Goal: Task Accomplishment & Management: Use online tool/utility

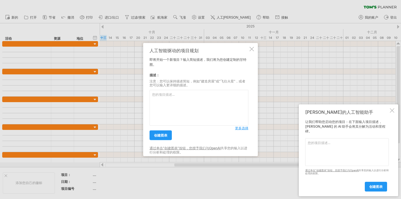
click at [242, 132] on div "人工智能驱动的项目规划 即将开始一个新项目？输入简短描述，我们将为您创建定制的甘特图。 描述： 注意：您可以保持描述简短，例如“建造房屋”或“飞往火星”，或者…" at bounding box center [198, 100] width 99 height 104
click at [244, 126] on textarea at bounding box center [198, 108] width 99 height 36
click at [244, 128] on font "更多选择" at bounding box center [241, 128] width 13 height 4
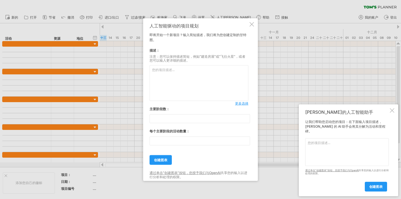
click at [242, 106] on link "更多选择" at bounding box center [241, 103] width 13 height 5
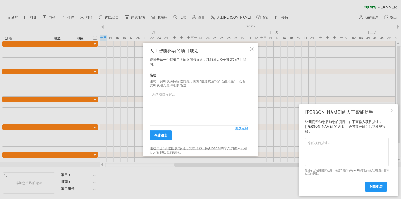
click at [199, 101] on textarea at bounding box center [198, 108] width 99 height 36
click at [159, 100] on textarea at bounding box center [198, 108] width 99 height 36
paste textarea "{ "loremip": { "dolo": "sitame", "conseCtet": "1489-57-39", "adipiscin": [ { "e…"
type textarea "{ "loremip": { "dolo": "sitame", "conseCtet": "1489-57-39", "adipiscin": [ { "e…"
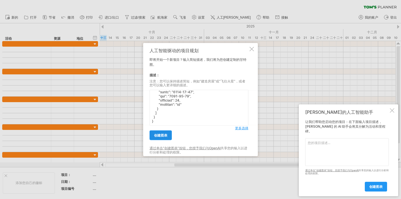
click at [164, 135] on font "创建图表" at bounding box center [160, 136] width 13 height 4
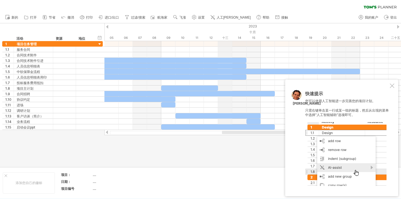
click at [224, 36] on div "十三" at bounding box center [225, 38] width 14 height 6
click at [226, 39] on font "十三" at bounding box center [225, 38] width 6 height 4
click at [200, 17] on font "设置" at bounding box center [201, 18] width 7 height 4
select select "*"
select select "**"
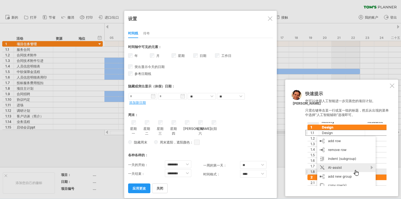
click at [269, 19] on div at bounding box center [270, 18] width 4 height 4
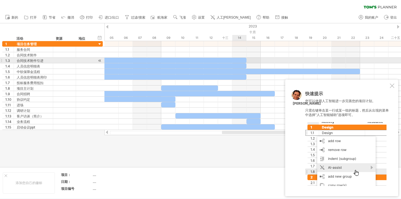
click at [238, 60] on div at bounding box center [104, 60] width 284 height 5
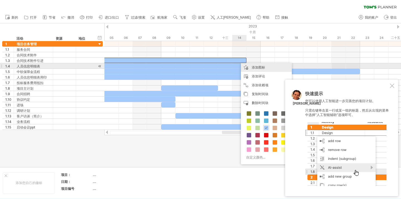
click at [256, 68] on font "添加图标" at bounding box center [257, 67] width 13 height 4
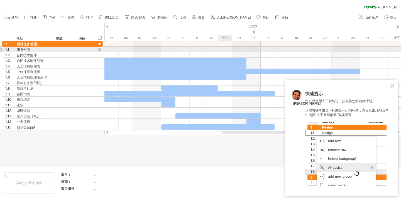
click at [231, 50] on div at bounding box center [252, 50] width 296 height 6
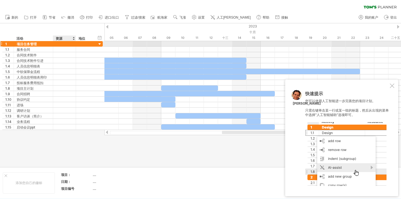
click at [64, 44] on div at bounding box center [64, 43] width 17 height 5
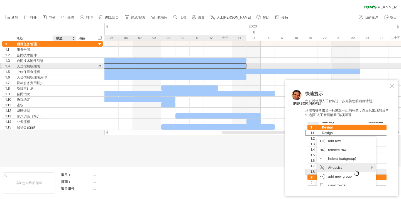
click at [232, 63] on div at bounding box center [104, 65] width 284 height 5
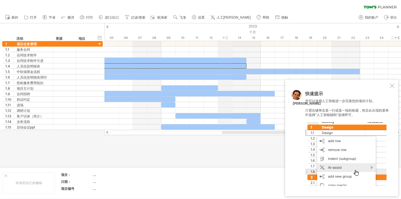
click at [225, 36] on font "十三" at bounding box center [225, 38] width 6 height 4
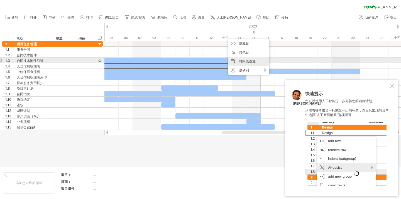
click at [247, 62] on font "时间线设置" at bounding box center [247, 61] width 17 height 4
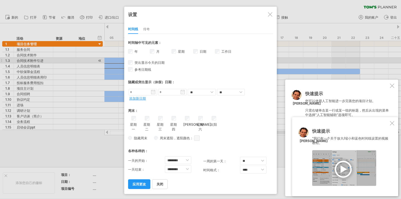
click at [147, 28] on font "传奇" at bounding box center [146, 29] width 7 height 4
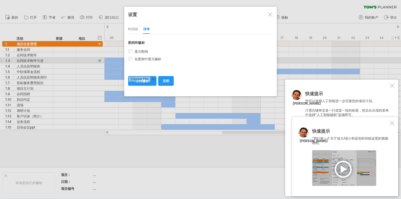
click at [133, 29] on font "时间线" at bounding box center [133, 29] width 10 height 4
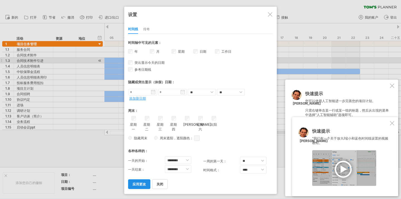
click at [145, 182] on font "应用更改" at bounding box center [138, 184] width 13 height 4
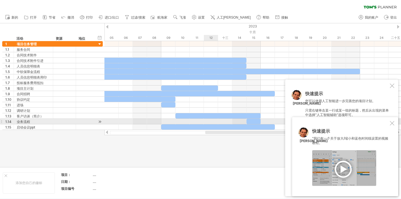
drag, startPoint x: 255, startPoint y: 131, endPoint x: 212, endPoint y: 123, distance: 43.6
click at [212, 123] on div "尝试访问 [DOMAIN_NAME] 再次连接... 0% 清除过滤器 新的" at bounding box center [200, 99] width 401 height 199
click at [392, 124] on div at bounding box center [391, 123] width 4 height 4
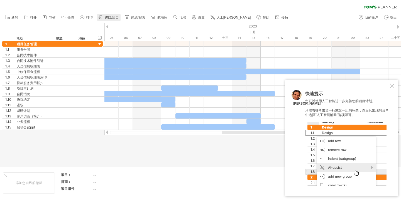
click at [104, 18] on link "进口/出口" at bounding box center [108, 17] width 23 height 7
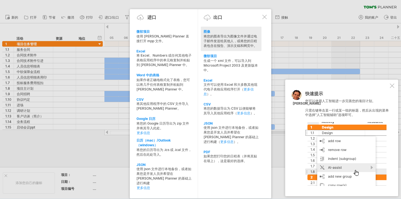
click at [223, 33] on div "图像" at bounding box center [230, 31] width 55 height 5
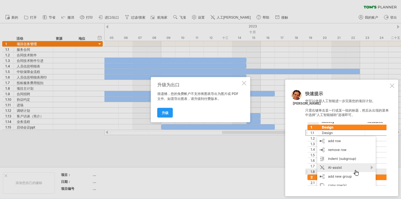
click at [246, 83] on div "升级为出口 很遗憾，您的免费帐户不支持将图表导出为图片或 PDF 文件。如需导出图表，请升级到付费版本。 升级" at bounding box center [200, 99] width 99 height 45
click at [242, 83] on div at bounding box center [244, 83] width 4 height 4
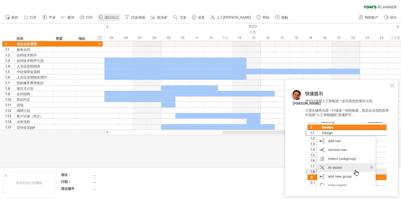
click at [117, 18] on font "进口/出口" at bounding box center [112, 18] width 14 height 4
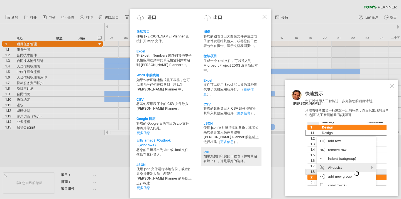
click at [224, 150] on div "PDF" at bounding box center [230, 152] width 55 height 4
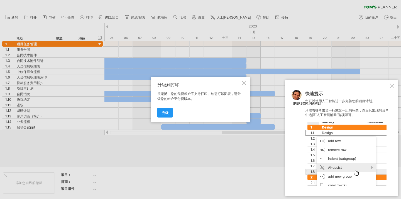
click at [244, 81] on div at bounding box center [244, 83] width 4 height 4
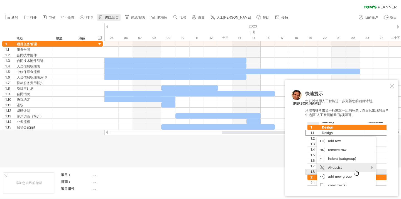
click at [115, 18] on font "进口/出口" at bounding box center [112, 18] width 14 height 4
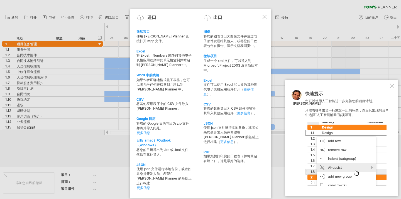
click at [264, 16] on div at bounding box center [264, 17] width 4 height 4
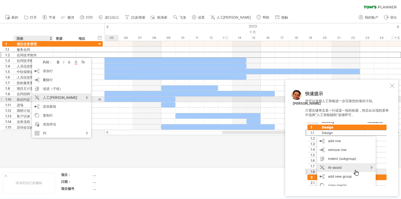
click at [60, 97] on font "人工[PERSON_NAME]" at bounding box center [60, 98] width 34 height 4
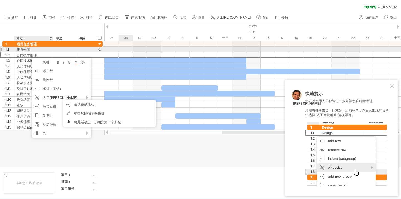
click at [118, 46] on div at bounding box center [252, 44] width 296 height 6
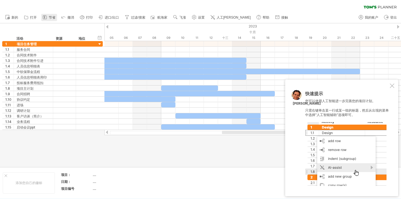
click at [49, 17] on font "节省" at bounding box center [52, 18] width 7 height 4
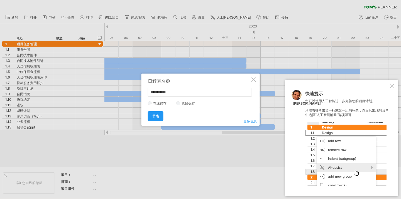
click at [253, 79] on div at bounding box center [253, 80] width 4 height 4
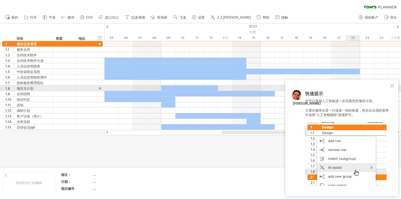
click at [390, 87] on div at bounding box center [391, 86] width 4 height 4
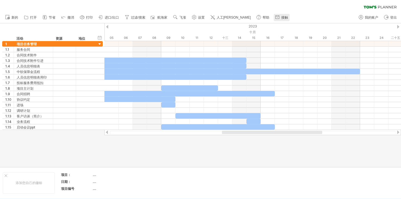
click at [281, 17] on font "接触" at bounding box center [284, 18] width 7 height 4
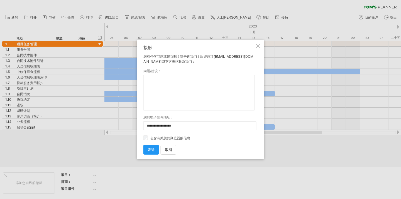
click at [258, 46] on div at bounding box center [258, 46] width 4 height 4
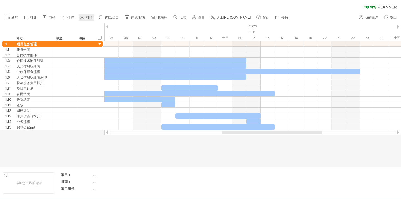
click at [85, 17] on link "打印" at bounding box center [86, 17] width 16 height 7
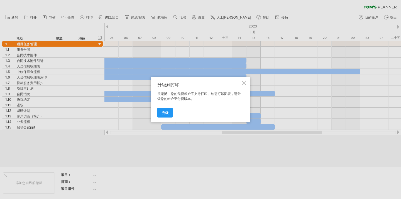
click at [242, 82] on div at bounding box center [244, 83] width 4 height 4
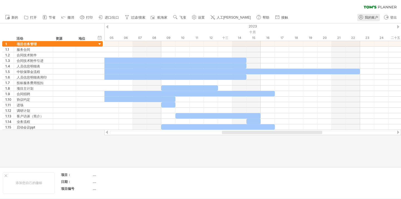
click at [368, 18] on font "我的账户" at bounding box center [370, 18] width 13 height 4
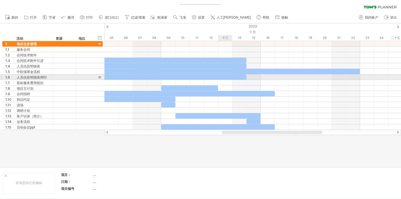
type input "**********"
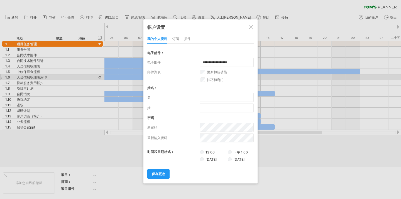
click at [173, 36] on div "订阅" at bounding box center [175, 39] width 7 height 9
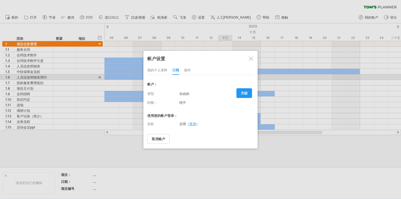
click at [249, 90] on link "升级" at bounding box center [244, 93] width 16 height 10
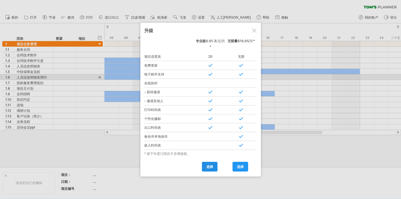
click at [209, 165] on font "选择" at bounding box center [209, 167] width 7 height 4
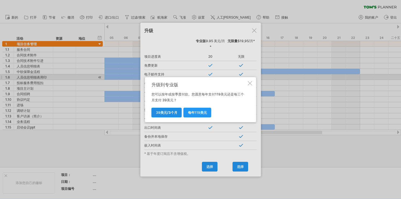
click at [170, 114] on font "/3个月" at bounding box center [172, 113] width 10 height 4
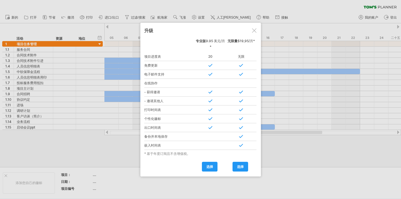
click at [252, 31] on div at bounding box center [254, 30] width 4 height 4
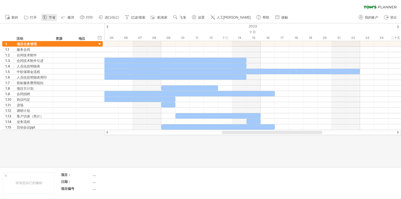
click at [49, 17] on font "节省" at bounding box center [52, 18] width 7 height 4
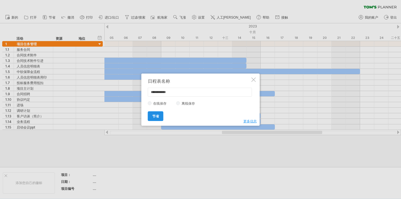
click at [157, 116] on font "节省" at bounding box center [155, 116] width 7 height 4
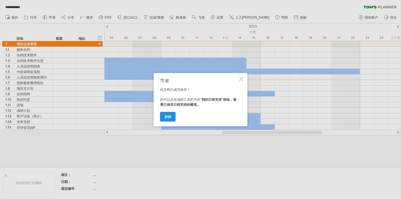
click at [169, 117] on font "好的" at bounding box center [167, 117] width 7 height 4
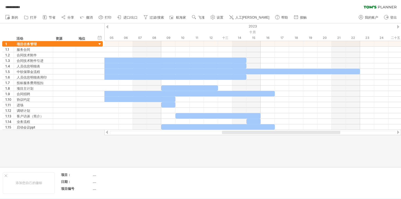
click at [227, 133] on div at bounding box center [281, 132] width 118 height 3
click at [227, 134] on div at bounding box center [281, 132] width 118 height 3
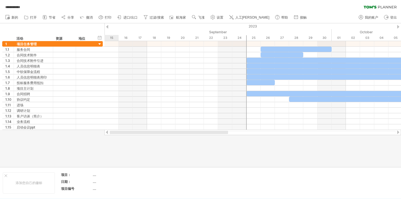
drag, startPoint x: 233, startPoint y: 133, endPoint x: 108, endPoint y: 134, distance: 125.5
click at [108, 134] on div at bounding box center [252, 133] width 296 height 6
click at [122, 17] on link "进口/出口" at bounding box center [127, 17] width 23 height 7
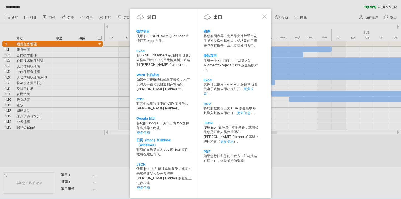
click at [263, 19] on div "进口 出口" at bounding box center [201, 18] width 134 height 8
click at [265, 17] on div at bounding box center [264, 16] width 4 height 4
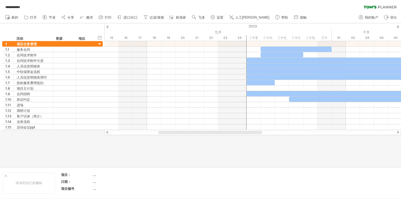
click at [233, 132] on div at bounding box center [209, 132] width 103 height 3
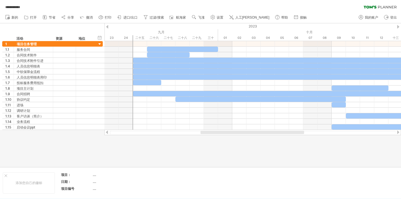
drag, startPoint x: 233, startPoint y: 132, endPoint x: 275, endPoint y: 133, distance: 42.0
click at [275, 133] on div at bounding box center [251, 132] width 103 height 3
click at [22, 184] on font "添加您自己的徽标" at bounding box center [29, 183] width 27 height 4
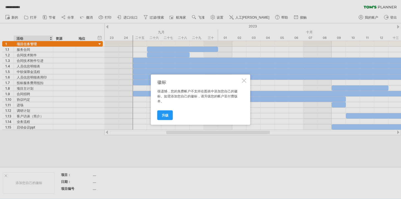
click at [243, 79] on div at bounding box center [244, 80] width 4 height 4
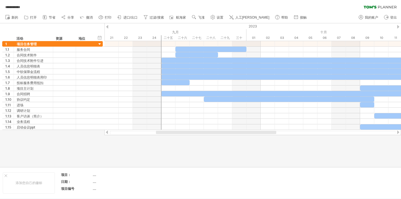
drag, startPoint x: 234, startPoint y: 131, endPoint x: 224, endPoint y: 133, distance: 10.4
click at [224, 133] on div at bounding box center [216, 132] width 120 height 3
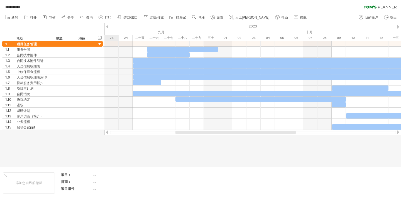
drag, startPoint x: 224, startPoint y: 133, endPoint x: 236, endPoint y: 139, distance: 12.6
click at [236, 139] on div "**********" at bounding box center [200, 99] width 401 height 199
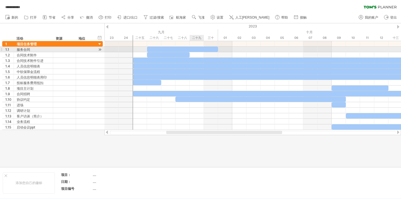
click at [194, 48] on div at bounding box center [182, 49] width 71 height 5
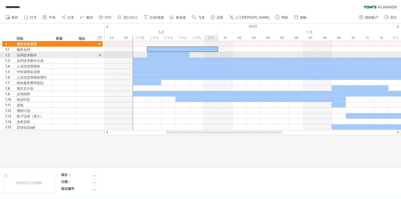
click at [213, 55] on div at bounding box center [252, 55] width 296 height 6
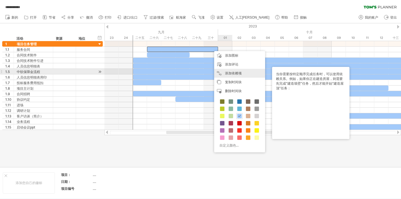
click at [234, 74] on font "添加依赖项" at bounding box center [233, 73] width 17 height 4
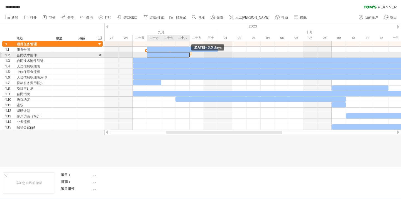
click at [189, 55] on span at bounding box center [189, 54] width 2 height 5
click at [182, 54] on div at bounding box center [168, 54] width 43 height 5
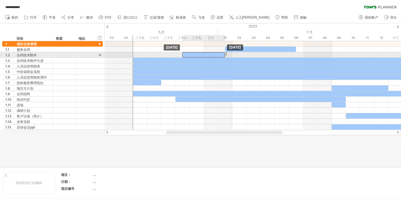
drag, startPoint x: 182, startPoint y: 54, endPoint x: 221, endPoint y: 55, distance: 38.7
click at [221, 55] on div at bounding box center [203, 54] width 43 height 5
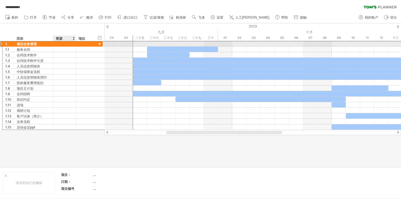
click at [64, 44] on div at bounding box center [64, 43] width 17 height 5
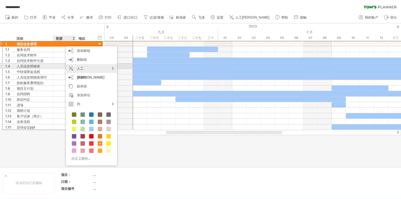
click at [97, 70] on div "人工[PERSON_NAME]" at bounding box center [91, 73] width 51 height 18
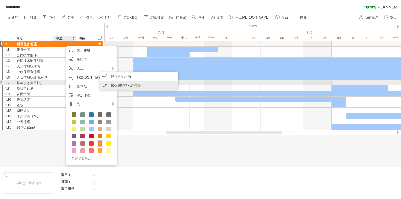
click at [115, 84] on font "根据您的指示调整组" at bounding box center [126, 85] width 30 height 4
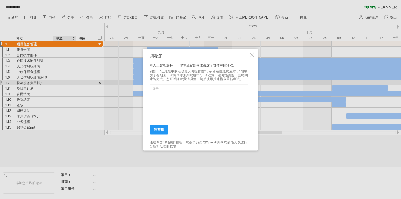
click at [249, 57] on div at bounding box center [251, 55] width 4 height 4
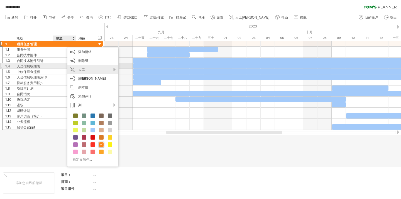
click at [101, 69] on div "人工[PERSON_NAME]" at bounding box center [92, 74] width 51 height 18
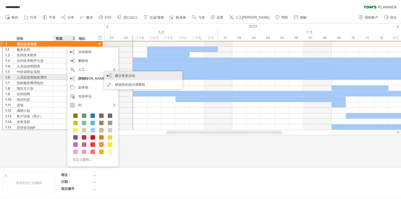
click at [119, 75] on font "建议更多活动" at bounding box center [125, 76] width 20 height 4
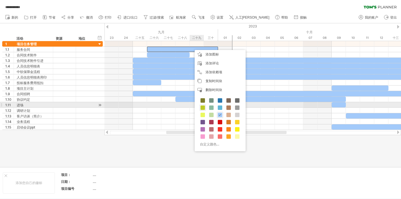
click at [203, 107] on span at bounding box center [202, 108] width 4 height 4
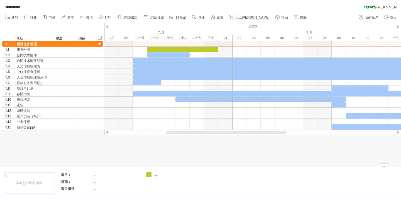
click at [155, 175] on font "...." at bounding box center [155, 175] width 3 height 4
click at [151, 175] on div "**********" at bounding box center [200, 99] width 401 height 199
click at [151, 175] on div at bounding box center [149, 175] width 6 height 5
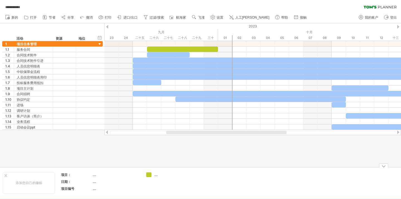
click at [157, 176] on font "...." at bounding box center [155, 175] width 3 height 4
click at [138, 181] on div "...." at bounding box center [116, 182] width 47 height 5
click at [142, 179] on td "项目： .... 日期： .... 项目编号 ...." at bounding box center [101, 183] width 86 height 21
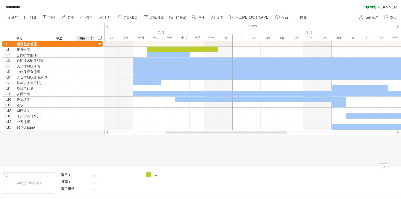
click at [95, 175] on font "...." at bounding box center [94, 175] width 3 height 4
click at [72, 176] on div "项目：" at bounding box center [76, 175] width 31 height 5
click at [65, 174] on input "***" at bounding box center [75, 175] width 28 height 5
click at [74, 174] on input "***" at bounding box center [75, 175] width 28 height 5
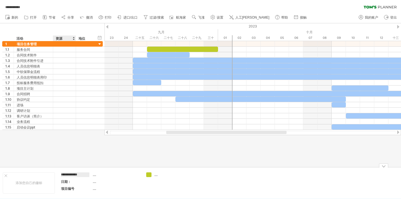
type input "*****"
click at [92, 182] on table "项目：准能 .... 日期： .... 项目编号 ...." at bounding box center [100, 182] width 80 height 21
click at [98, 176] on div "...." at bounding box center [116, 175] width 47 height 5
click at [157, 173] on font "...." at bounding box center [155, 175] width 3 height 4
click at [156, 176] on font "...." at bounding box center [155, 175] width 3 height 4
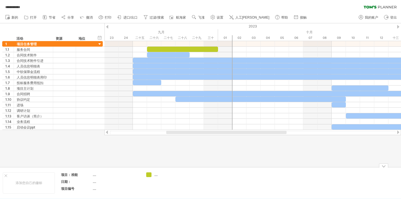
click at [156, 176] on font "...." at bounding box center [155, 175] width 3 height 4
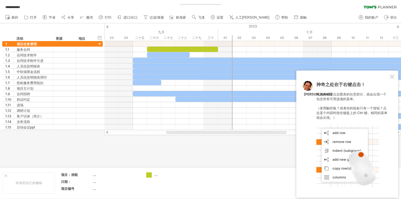
click at [150, 177] on div "**********" at bounding box center [200, 99] width 401 height 199
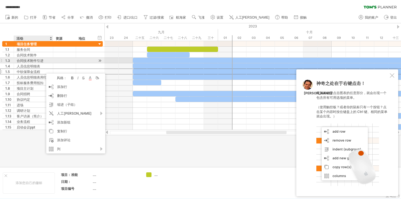
click at [62, 59] on div at bounding box center [64, 60] width 17 height 5
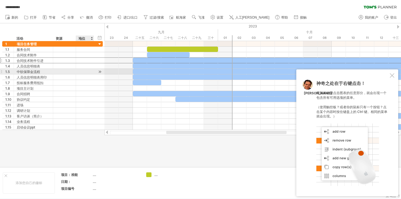
click at [100, 72] on div at bounding box center [99, 72] width 5 height 6
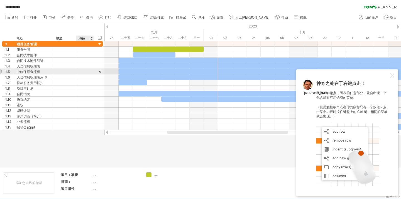
click at [100, 72] on div at bounding box center [99, 72] width 5 height 6
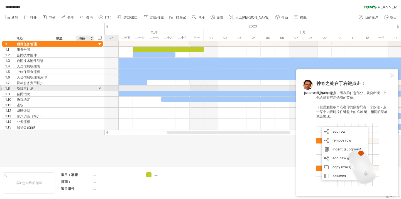
click at [100, 90] on div at bounding box center [99, 89] width 5 height 6
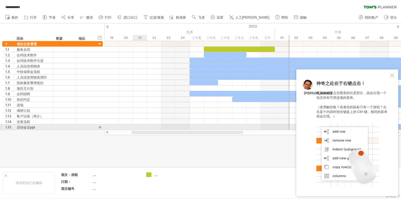
drag, startPoint x: 239, startPoint y: 132, endPoint x: 139, endPoint y: 126, distance: 100.3
click at [139, 126] on div "**********" at bounding box center [200, 99] width 401 height 199
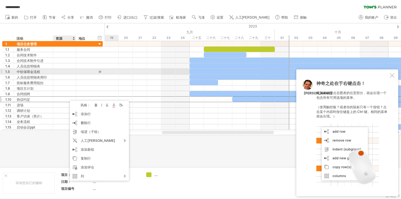
click at [114, 73] on div at bounding box center [252, 72] width 296 height 6
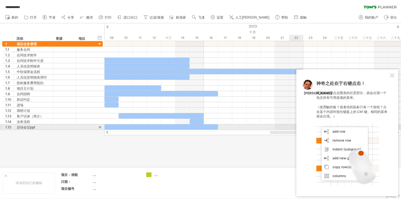
drag, startPoint x: 250, startPoint y: 132, endPoint x: 357, endPoint y: 129, distance: 108.0
click at [357, 129] on div "**********" at bounding box center [200, 99] width 401 height 199
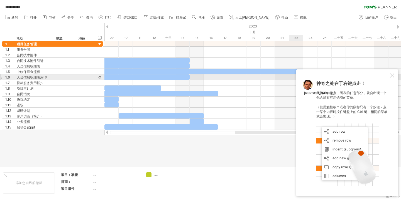
click at [391, 75] on div at bounding box center [391, 75] width 4 height 4
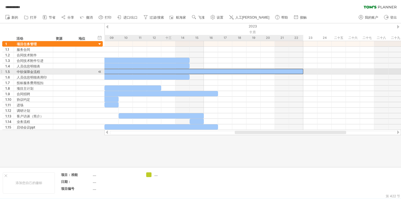
click at [271, 70] on div at bounding box center [104, 71] width 397 height 5
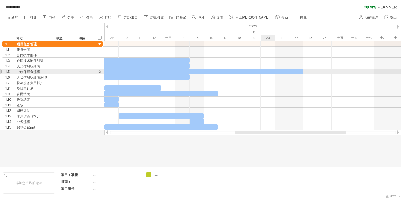
click at [271, 70] on div at bounding box center [104, 71] width 397 height 5
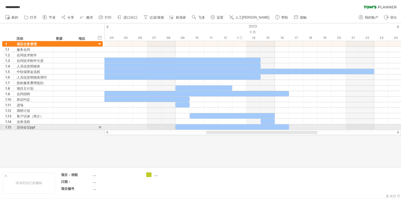
drag, startPoint x: 263, startPoint y: 132, endPoint x: 234, endPoint y: 130, distance: 28.7
click at [234, 130] on div at bounding box center [252, 133] width 296 height 6
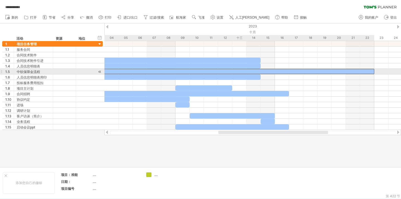
click at [234, 71] on div at bounding box center [175, 71] width 397 height 5
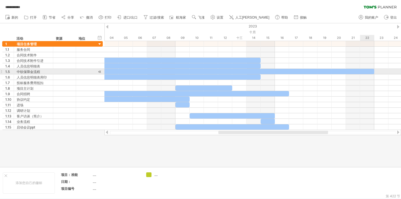
click at [366, 72] on div at bounding box center [175, 71] width 397 height 5
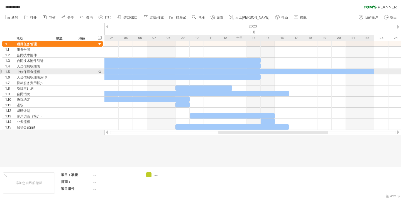
click at [366, 72] on div at bounding box center [175, 71] width 397 height 5
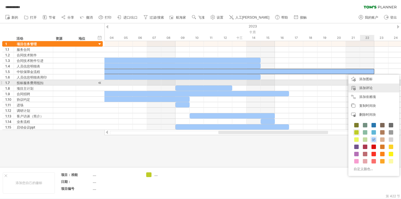
click at [368, 86] on font "添加评论" at bounding box center [365, 88] width 13 height 4
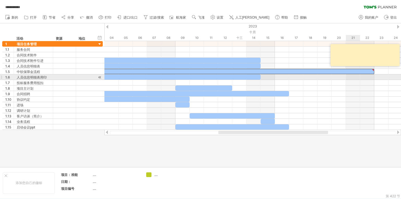
click at [353, 78] on div at bounding box center [252, 78] width 296 height 6
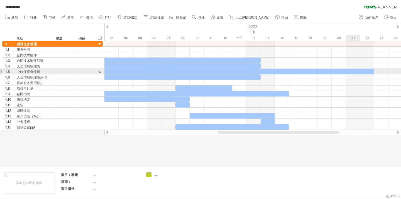
click at [359, 71] on div at bounding box center [175, 71] width 397 height 5
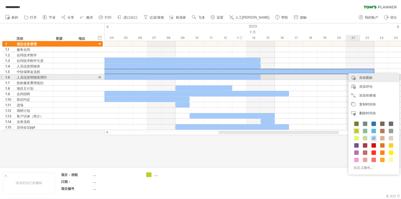
click at [362, 79] on font "添加图标" at bounding box center [365, 78] width 13 height 4
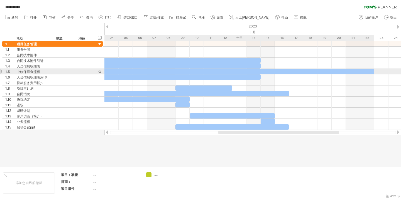
click at [343, 70] on div at bounding box center [175, 71] width 397 height 5
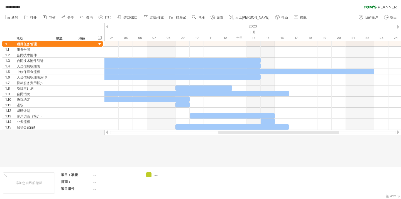
click at [309, 135] on div at bounding box center [252, 133] width 296 height 6
click at [308, 134] on div at bounding box center [278, 132] width 120 height 3
click at [307, 133] on div at bounding box center [278, 132] width 120 height 3
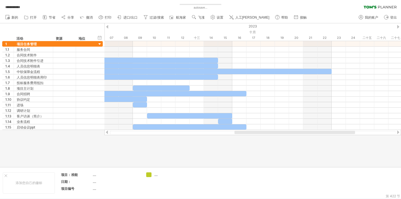
drag, startPoint x: 307, startPoint y: 133, endPoint x: 323, endPoint y: 135, distance: 16.2
click at [323, 135] on div at bounding box center [252, 133] width 296 height 6
click at [325, 71] on div at bounding box center [132, 71] width 397 height 5
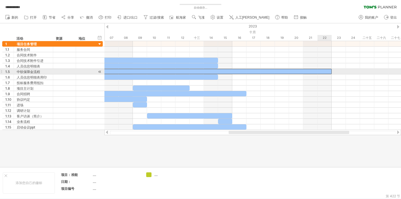
click at [325, 71] on div at bounding box center [132, 71] width 397 height 5
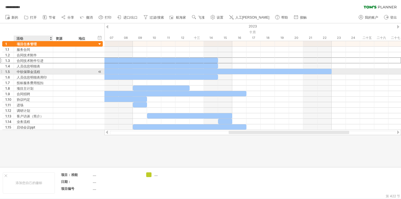
drag, startPoint x: 36, startPoint y: 60, endPoint x: 36, endPoint y: 70, distance: 9.7
click at [36, 70] on div "1 ****** 项目任务管理 1.1 **** 服务合同 1.2 ****** 合同技术附件 1.3 ******** 合同技术附件引进 1.4 *****…" at bounding box center [52, 85] width 100 height 89
click at [41, 39] on div "活动" at bounding box center [32, 39] width 33 height 6
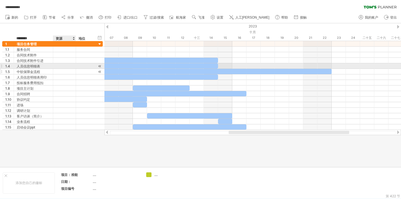
click at [60, 69] on div at bounding box center [64, 71] width 17 height 5
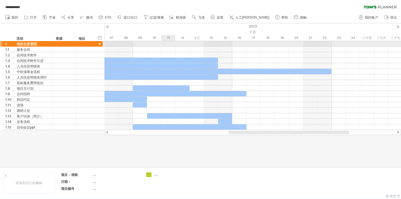
click at [161, 47] on div at bounding box center [252, 50] width 296 height 6
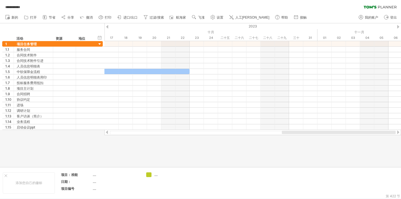
drag, startPoint x: 252, startPoint y: 132, endPoint x: 360, endPoint y: 132, distance: 108.2
click at [360, 132] on div at bounding box center [338, 132] width 114 height 3
click at [397, 28] on div at bounding box center [398, 27] width 2 height 4
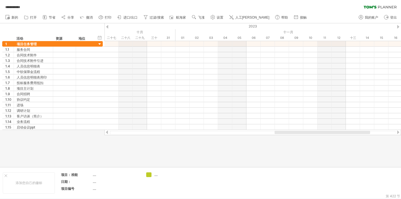
click at [397, 28] on div at bounding box center [398, 27] width 2 height 4
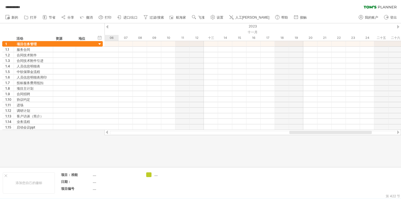
click at [397, 28] on div at bounding box center [398, 27] width 2 height 4
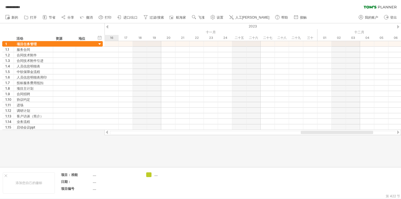
click at [397, 28] on div at bounding box center [398, 27] width 2 height 4
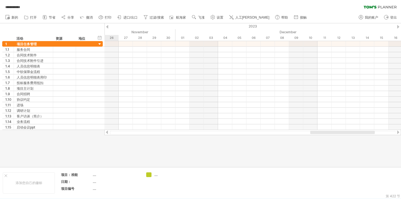
click at [397, 28] on div at bounding box center [398, 27] width 2 height 4
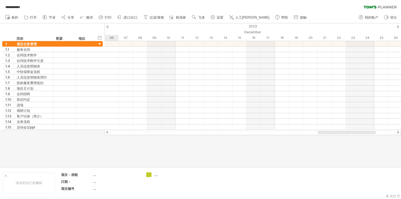
click at [397, 28] on div at bounding box center [398, 27] width 2 height 4
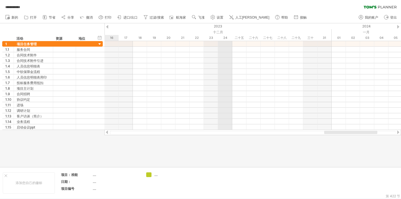
click at [219, 26] on font "2023" at bounding box center [218, 26] width 8 height 4
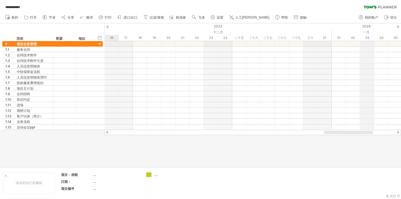
click at [362, 25] on font "2024" at bounding box center [366, 26] width 8 height 4
click at [399, 26] on div at bounding box center [398, 27] width 2 height 4
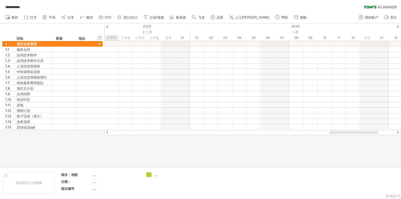
click at [399, 26] on div at bounding box center [398, 27] width 2 height 4
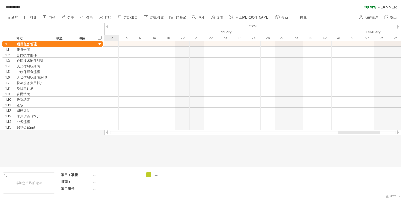
click at [399, 26] on div at bounding box center [398, 27] width 2 height 4
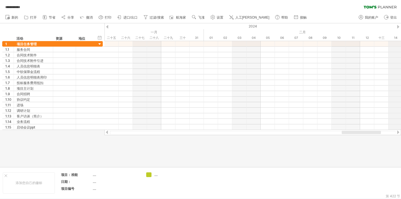
click at [396, 27] on div "2024" at bounding box center [352, 26] width 1177 height 6
click at [397, 27] on div at bounding box center [398, 27] width 2 height 4
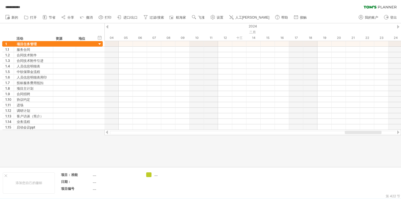
click at [397, 27] on div at bounding box center [398, 27] width 2 height 4
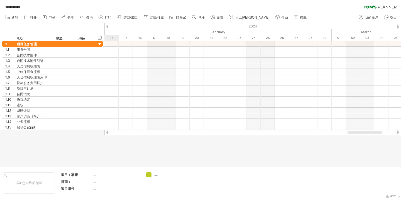
click at [397, 27] on div at bounding box center [398, 27] width 2 height 4
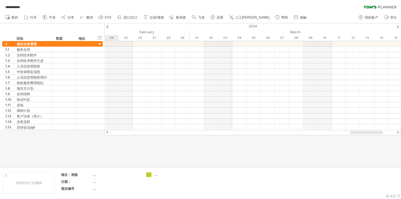
click at [397, 27] on div at bounding box center [398, 27] width 2 height 4
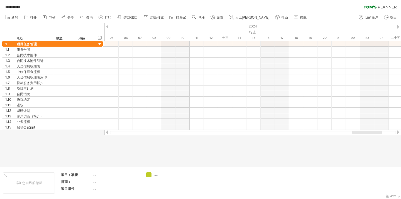
click at [357, 132] on div at bounding box center [366, 132] width 29 height 3
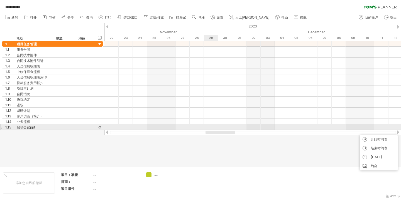
drag, startPoint x: 357, startPoint y: 132, endPoint x: 189, endPoint y: 128, distance: 167.5
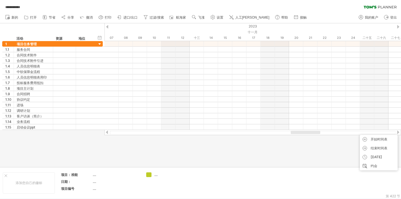
click at [304, 132] on div at bounding box center [304, 132] width 29 height 3
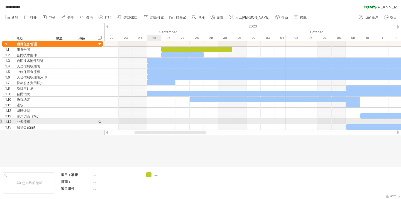
drag, startPoint x: 305, startPoint y: 132, endPoint x: 150, endPoint y: 124, distance: 155.9
click at [150, 124] on div "**********" at bounding box center [200, 99] width 401 height 199
click at [150, 124] on div at bounding box center [252, 122] width 296 height 6
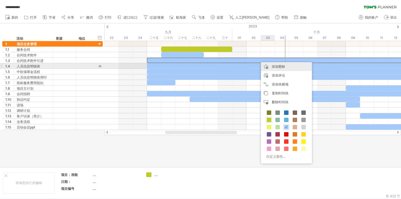
click at [275, 67] on font "添加图标" at bounding box center [277, 67] width 13 height 4
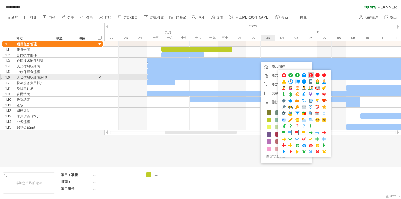
drag, startPoint x: 289, startPoint y: 75, endPoint x: 311, endPoint y: 75, distance: 21.7
click at [311, 75] on div at bounding box center [304, 73] width 53 height 6
click at [311, 75] on span at bounding box center [311, 75] width 6 height 5
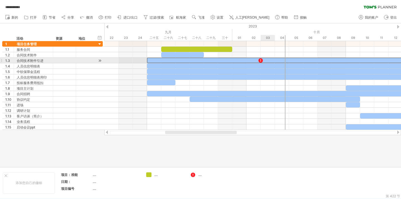
click at [261, 60] on div at bounding box center [261, 60] width 6 height 5
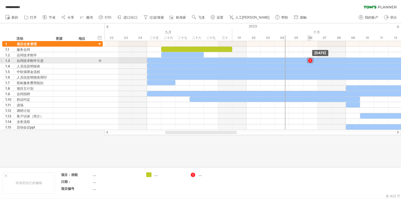
drag, startPoint x: 261, startPoint y: 60, endPoint x: 309, endPoint y: 61, distance: 48.1
click at [309, 61] on div at bounding box center [310, 60] width 6 height 5
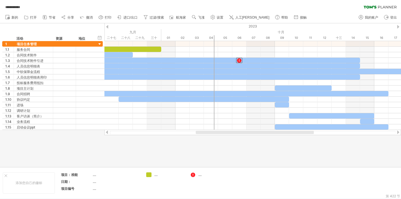
drag, startPoint x: 275, startPoint y: 132, endPoint x: 306, endPoint y: 132, distance: 30.6
click at [306, 132] on div at bounding box center [255, 132] width 118 height 3
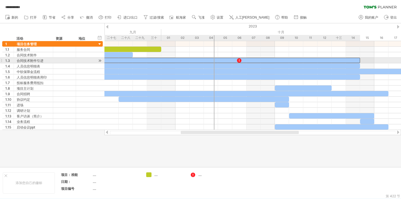
click at [271, 60] on div at bounding box center [218, 60] width 284 height 5
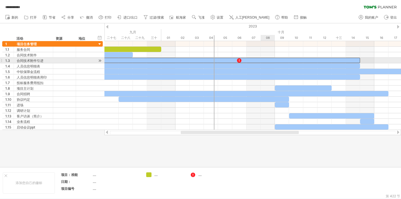
click at [271, 60] on div at bounding box center [218, 60] width 284 height 5
click at [239, 60] on div at bounding box center [239, 60] width 6 height 5
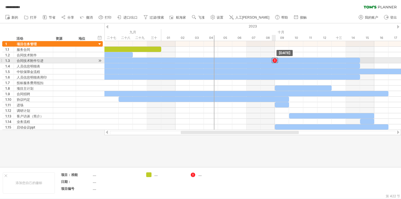
drag, startPoint x: 239, startPoint y: 60, endPoint x: 278, endPoint y: 61, distance: 38.7
click at [175, 61] on div at bounding box center [175, 61] width 0 height 6
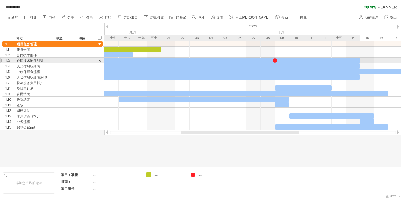
click at [246, 58] on div at bounding box center [218, 60] width 284 height 5
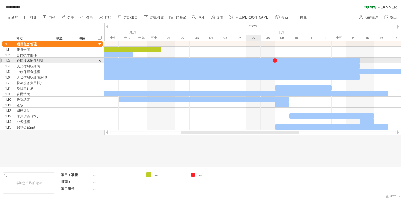
click at [246, 59] on div at bounding box center [218, 60] width 284 height 5
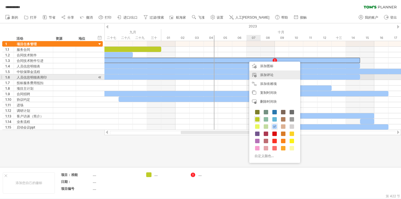
click at [261, 76] on font "添加评论" at bounding box center [266, 75] width 13 height 4
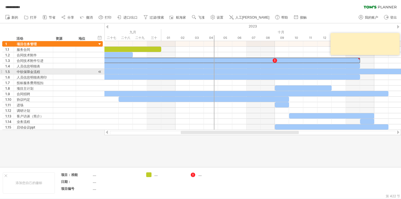
click at [350, 69] on div at bounding box center [274, 71] width 397 height 5
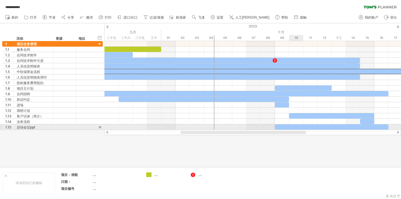
click at [294, 130] on div at bounding box center [252, 133] width 296 height 6
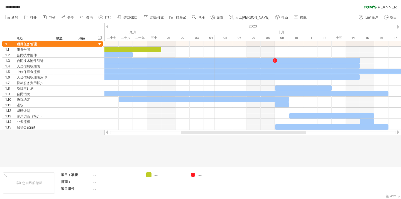
click at [294, 133] on div at bounding box center [243, 132] width 125 height 3
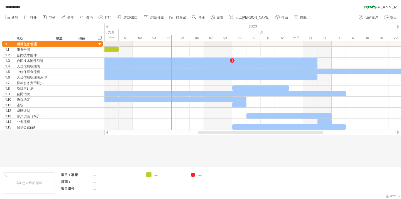
drag, startPoint x: 294, startPoint y: 133, endPoint x: 311, endPoint y: 133, distance: 17.2
click at [311, 133] on div at bounding box center [260, 132] width 125 height 3
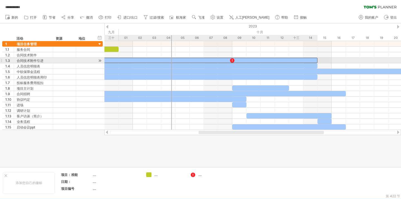
click at [308, 58] on div at bounding box center [175, 60] width 284 height 5
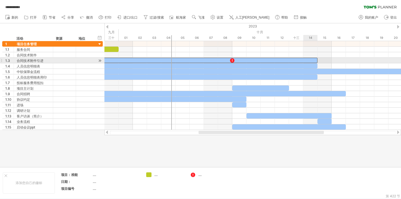
click at [308, 58] on div at bounding box center [175, 60] width 284 height 5
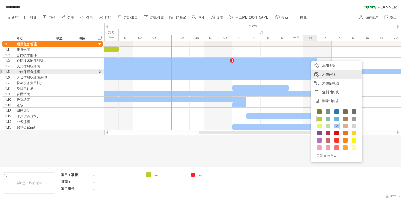
click at [326, 73] on font "添加评论" at bounding box center [328, 74] width 13 height 4
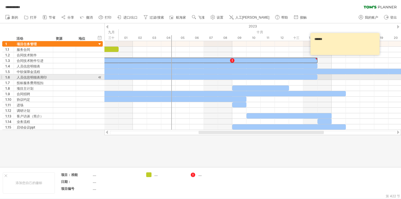
type textarea "******"
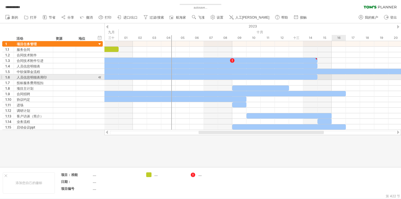
click at [344, 78] on div at bounding box center [252, 78] width 296 height 6
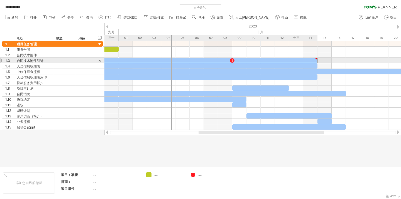
click at [314, 59] on div at bounding box center [175, 60] width 284 height 5
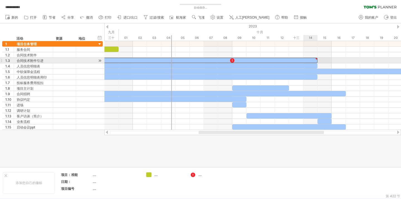
click at [316, 59] on div at bounding box center [316, 59] width 3 height 3
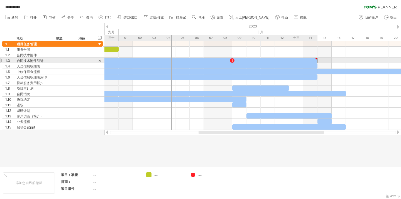
click at [316, 59] on div at bounding box center [316, 59] width 3 height 3
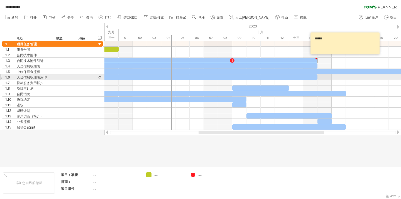
click at [338, 80] on div at bounding box center [252, 83] width 296 height 6
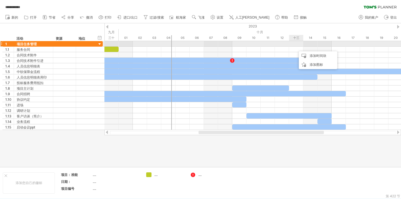
click at [289, 46] on div at bounding box center [252, 44] width 296 height 6
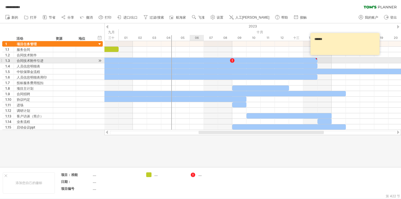
click at [195, 60] on div at bounding box center [175, 60] width 284 height 5
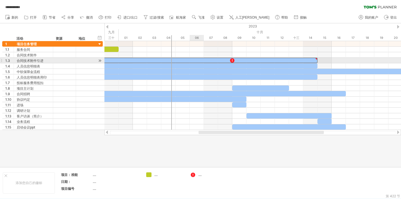
click at [195, 60] on div at bounding box center [175, 60] width 284 height 5
click at [232, 60] on div at bounding box center [232, 60] width 6 height 5
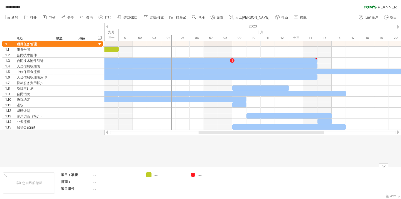
click at [201, 177] on font "...." at bounding box center [199, 175] width 3 height 4
click at [201, 176] on font "...." at bounding box center [199, 175] width 3 height 4
click at [191, 173] on div "**********" at bounding box center [200, 99] width 401 height 199
click at [191, 173] on div at bounding box center [190, 175] width 6 height 5
click at [194, 175] on div at bounding box center [193, 175] width 6 height 5
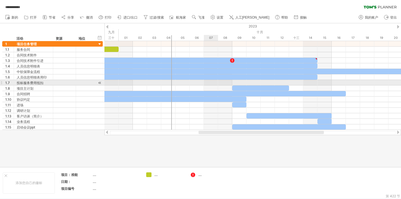
click at [214, 86] on div at bounding box center [252, 89] width 296 height 6
click at [214, 83] on div at bounding box center [252, 83] width 296 height 6
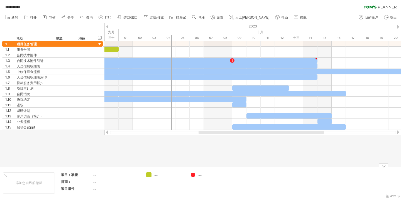
click at [198, 175] on font "...." at bounding box center [199, 175] width 3 height 4
click at [197, 176] on div "...." at bounding box center [209, 175] width 38 height 5
click at [258, 134] on div at bounding box center [260, 132] width 125 height 3
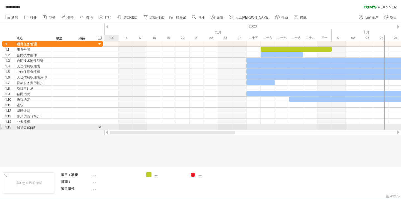
drag, startPoint x: 258, startPoint y: 134, endPoint x: 138, endPoint y: 130, distance: 119.9
click at [138, 130] on div at bounding box center [252, 133] width 296 height 6
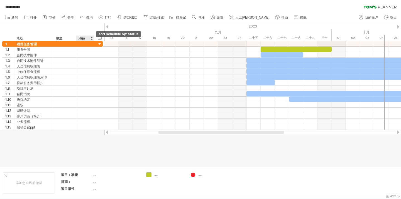
click at [91, 38] on div at bounding box center [91, 39] width 2 height 6
click at [94, 29] on div "隐藏开始/结束/持续时间 显示开始/结束/持续时间 ******** 活动 ******** 资源 ****** 地位" at bounding box center [52, 32] width 104 height 18
click at [102, 37] on div "隐藏开始/结束/持续时间 显示开始/结束/持续时间" at bounding box center [99, 38] width 5 height 6
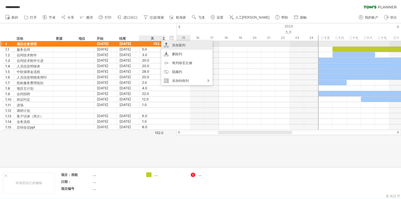
click at [174, 45] on font "添加新列" at bounding box center [178, 45] width 13 height 4
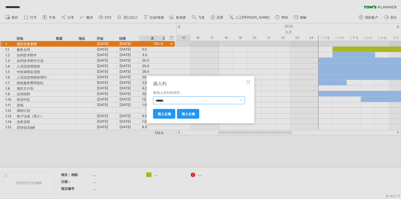
click at [177, 101] on select "****** **** **** ** ** *** ****" at bounding box center [199, 101] width 92 height 8
click at [153, 97] on select "****** **** **** ** ** *** ****" at bounding box center [199, 101] width 92 height 8
click at [186, 114] on font "插入右侧" at bounding box center [187, 114] width 13 height 4
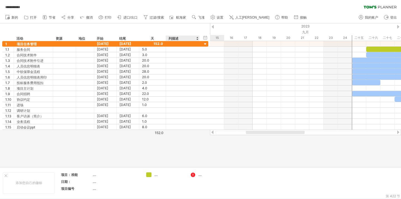
click at [177, 39] on font "列描述" at bounding box center [173, 38] width 10 height 4
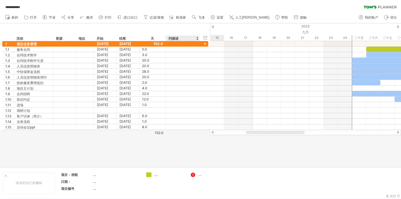
click at [173, 38] on font "列描述" at bounding box center [173, 38] width 10 height 4
click at [173, 37] on font "列描述" at bounding box center [173, 38] width 10 height 4
click at [183, 44] on div at bounding box center [183, 43] width 28 height 5
click at [176, 36] on div "列描述" at bounding box center [182, 39] width 28 height 6
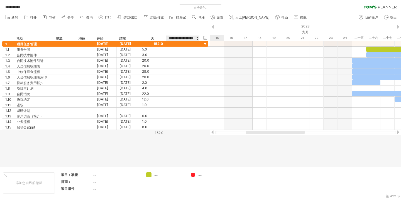
click at [169, 38] on input "**********" at bounding box center [182, 39] width 28 height 6
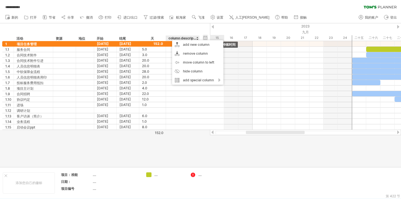
drag, startPoint x: 169, startPoint y: 38, endPoint x: 207, endPoint y: 39, distance: 38.1
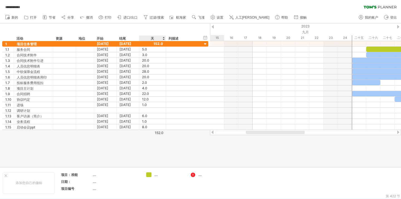
click at [169, 38] on font "列描述" at bounding box center [173, 38] width 10 height 4
click at [171, 38] on font "列描述" at bounding box center [173, 38] width 10 height 4
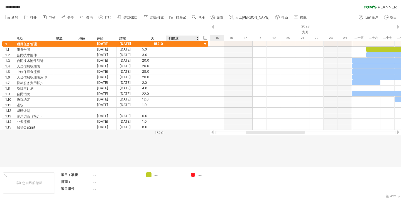
click at [171, 38] on font "列描述" at bounding box center [173, 38] width 10 height 4
click at [168, 38] on font "列描述" at bounding box center [173, 38] width 10 height 4
click at [178, 38] on font "列描述" at bounding box center [173, 38] width 10 height 4
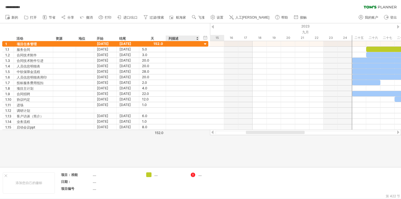
click at [178, 38] on font "列描述" at bounding box center [173, 38] width 10 height 4
click at [184, 38] on div "列描述" at bounding box center [182, 39] width 28 height 6
type input "*"
drag, startPoint x: 170, startPoint y: 38, endPoint x: 223, endPoint y: 41, distance: 53.5
click at [223, 41] on div "**********" at bounding box center [200, 99] width 401 height 199
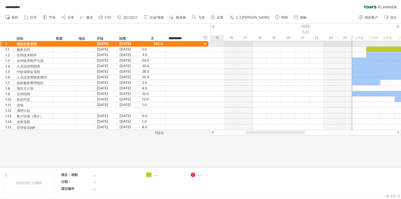
type input "****"
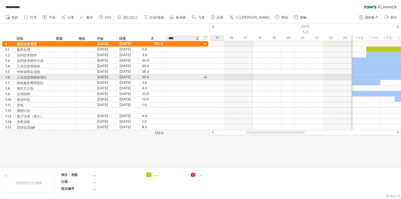
click at [187, 77] on div at bounding box center [183, 77] width 28 height 5
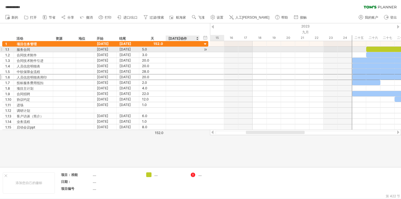
click at [185, 50] on div at bounding box center [183, 49] width 28 height 5
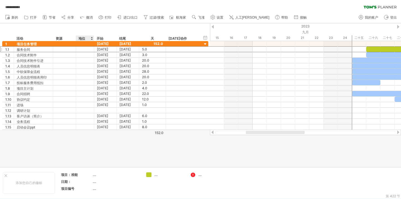
click at [83, 39] on font "地位" at bounding box center [81, 38] width 7 height 4
click at [84, 39] on font "地位" at bounding box center [81, 38] width 7 height 4
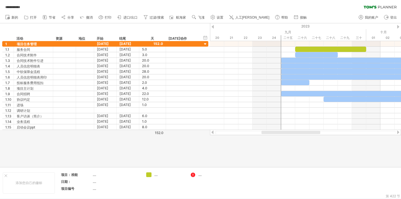
drag, startPoint x: 253, startPoint y: 132, endPoint x: 268, endPoint y: 133, distance: 15.7
click at [268, 133] on div at bounding box center [290, 132] width 59 height 3
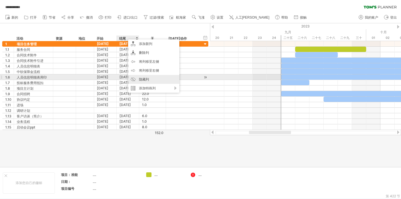
click at [144, 80] on font "隐藏列" at bounding box center [144, 79] width 10 height 4
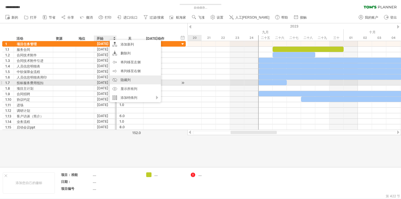
click at [132, 81] on div "隐藏列" at bounding box center [135, 80] width 51 height 9
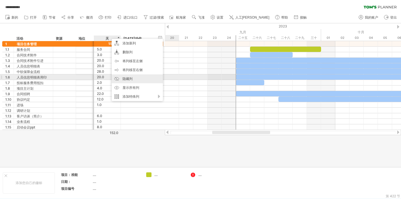
click at [129, 78] on font "隐藏列" at bounding box center [127, 79] width 10 height 4
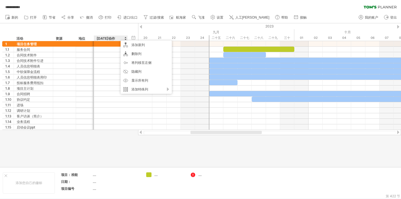
click at [111, 37] on div "[DATE]动作" at bounding box center [111, 39] width 28 height 6
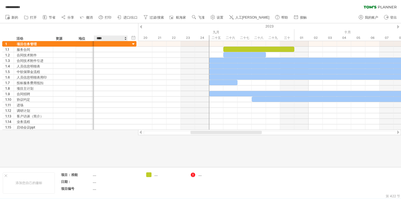
click at [122, 32] on div "隐藏开始/结束/持续时间 显示开始/结束/持续时间 ******** 活动 ******** 资源 ****** 地位 **** [DATE]动作" at bounding box center [69, 32] width 138 height 18
click at [211, 131] on div at bounding box center [226, 132] width 71 height 3
click at [365, 17] on font "我的账户" at bounding box center [370, 18] width 13 height 4
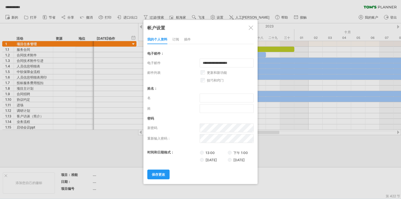
click at [176, 39] on font "订阅" at bounding box center [175, 39] width 7 height 4
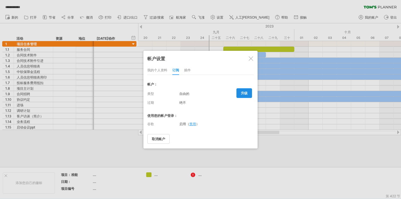
click at [240, 94] on link "升级" at bounding box center [244, 93] width 16 height 10
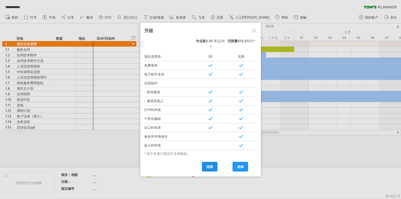
click at [209, 164] on link "选择" at bounding box center [210, 167] width 16 height 10
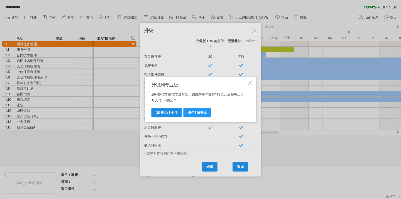
click at [168, 111] on font "/3个月" at bounding box center [172, 113] width 10 height 4
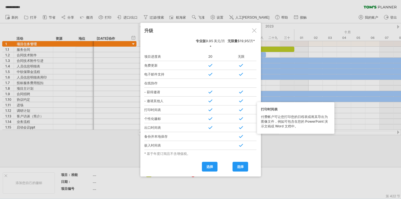
click at [254, 28] on div at bounding box center [254, 30] width 4 height 4
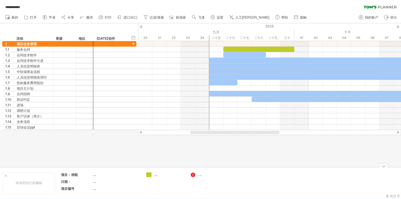
click at [156, 175] on font "...." at bounding box center [155, 175] width 3 height 4
click at [154, 175] on font "...." at bounding box center [155, 175] width 3 height 4
click at [155, 175] on font "...." at bounding box center [155, 175] width 3 height 4
click at [150, 175] on div "**********" at bounding box center [200, 99] width 401 height 199
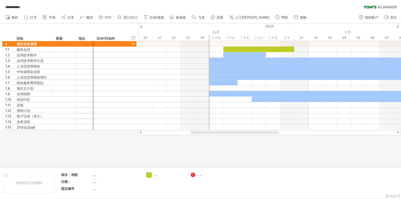
click at [150, 175] on div "**********" at bounding box center [200, 99] width 401 height 199
click at [155, 176] on font "...." at bounding box center [155, 175] width 3 height 4
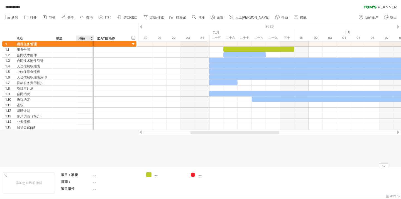
click at [95, 175] on font "...." at bounding box center [94, 175] width 3 height 4
click at [100, 176] on div "...." at bounding box center [116, 175] width 47 height 5
click at [157, 174] on font "...." at bounding box center [155, 175] width 3 height 4
click at [164, 174] on div "...." at bounding box center [169, 175] width 30 height 5
type input "*"
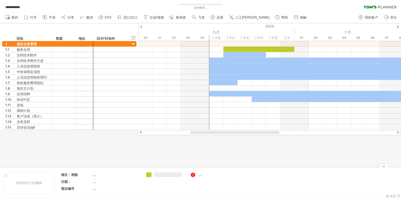
click at [211, 184] on td "...." at bounding box center [209, 183] width 44 height 21
click at [168, 175] on div at bounding box center [169, 175] width 30 height 5
type input "****"
click at [120, 16] on icon at bounding box center [120, 17] width 6 height 6
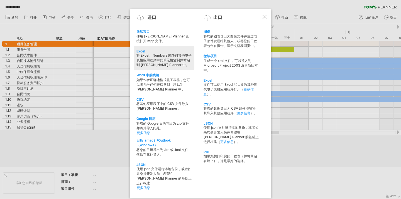
click at [155, 55] on font "将 Excel、Numbers 或任何其他电子表格应用程序中的单元格复制并粘贴到 [PERSON_NAME] Planner 中。" at bounding box center [163, 60] width 55 height 14
type textarea "**********"
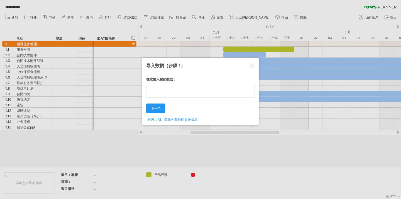
click at [171, 93] on textarea at bounding box center [200, 91] width 108 height 13
click at [210, 103] on div "在此输入您的数据： 您的数据： 周末 ' 星期一 星期二" at bounding box center [200, 97] width 108 height 49
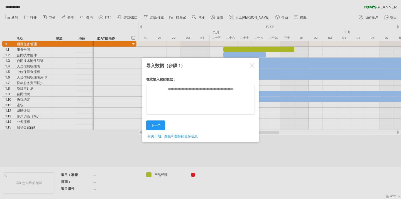
click at [252, 65] on div at bounding box center [252, 65] width 4 height 4
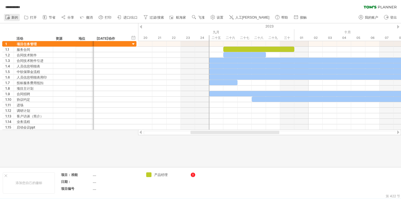
click at [14, 19] on font "新的" at bounding box center [14, 18] width 7 height 4
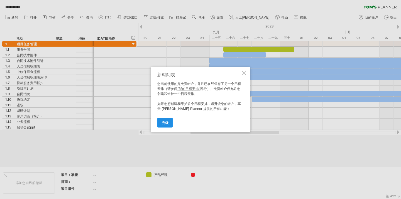
click at [167, 122] on font "升级" at bounding box center [165, 123] width 7 height 4
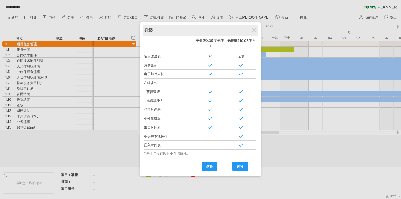
click at [253, 27] on div "升级" at bounding box center [200, 30] width 113 height 11
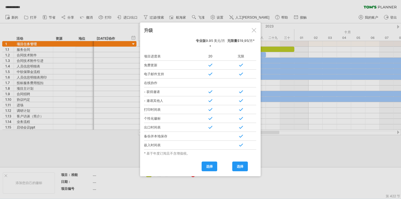
click at [254, 29] on div at bounding box center [253, 30] width 4 height 4
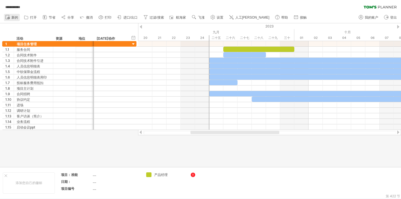
click at [9, 16] on icon at bounding box center [8, 17] width 6 height 6
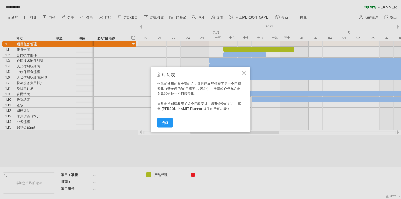
click at [244, 74] on div at bounding box center [244, 73] width 4 height 4
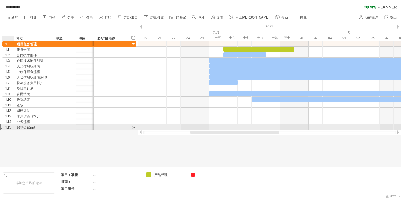
click at [4, 127] on div "1.15" at bounding box center [8, 127] width 11 height 5
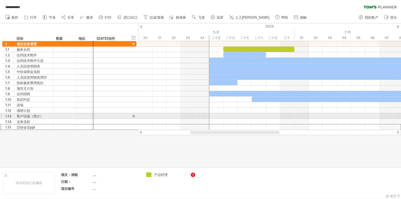
click at [3, 118] on div "1.13" at bounding box center [8, 115] width 11 height 5
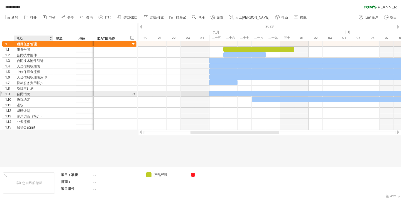
click at [12, 94] on div at bounding box center [13, 94] width 3 height 6
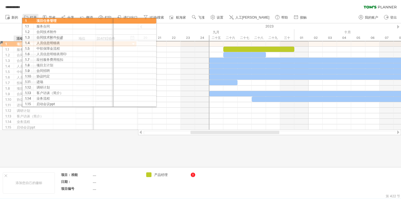
drag, startPoint x: 9, startPoint y: 46, endPoint x: 27, endPoint y: 20, distance: 31.8
click at [27, 20] on div "**********" at bounding box center [200, 99] width 401 height 199
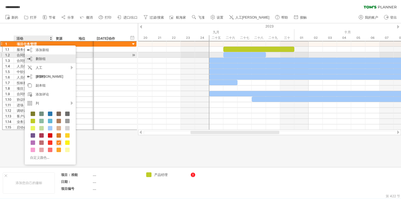
click at [34, 57] on div "删除组 删除选定的组" at bounding box center [50, 59] width 51 height 9
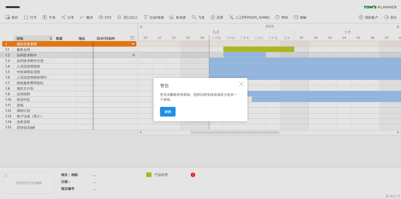
click at [167, 113] on font "好的" at bounding box center [167, 112] width 7 height 4
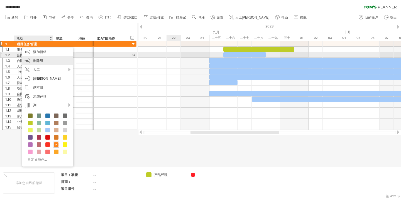
click at [50, 58] on div "删除组 删除选定的组" at bounding box center [47, 60] width 51 height 9
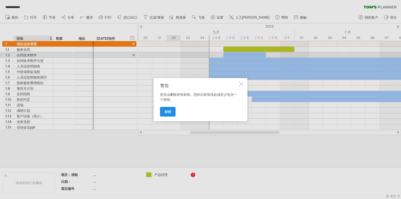
click at [167, 110] on font "好的" at bounding box center [167, 112] width 7 height 4
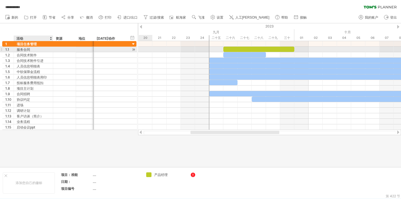
click at [32, 51] on div "服务合同" at bounding box center [33, 49] width 33 height 5
click at [1, 49] on div at bounding box center [1, 49] width 2 height 6
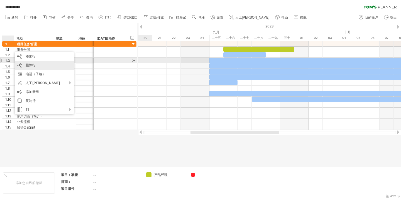
click at [31, 63] on font "删除行" at bounding box center [31, 65] width 10 height 4
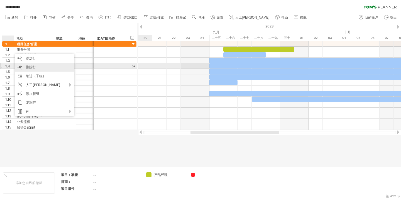
click at [33, 69] on font "删除行" at bounding box center [31, 67] width 10 height 4
click at [32, 64] on font "删除行" at bounding box center [32, 65] width 10 height 4
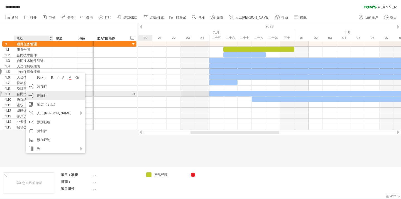
click at [48, 93] on div "删除行 删除选定的行" at bounding box center [55, 95] width 59 height 9
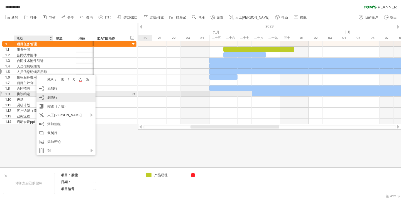
click at [50, 97] on font "删除行" at bounding box center [52, 97] width 10 height 4
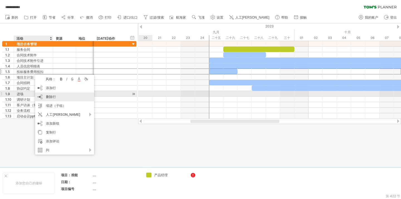
click at [51, 95] on font "删除行" at bounding box center [51, 97] width 10 height 4
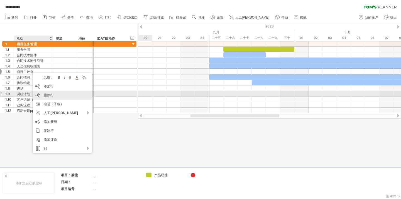
click at [52, 93] on div "删除行 删除选定的行" at bounding box center [62, 95] width 59 height 9
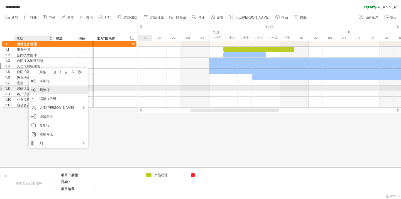
click at [46, 88] on font "删除行" at bounding box center [44, 90] width 10 height 4
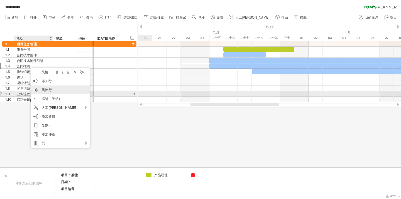
click at [57, 92] on div "删除行 删除选定的行" at bounding box center [60, 90] width 59 height 9
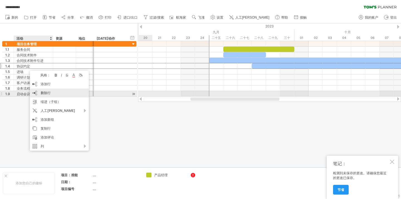
click at [48, 93] on font "删除行" at bounding box center [46, 93] width 10 height 4
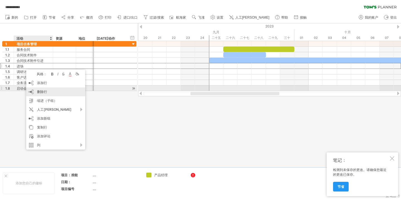
click at [46, 89] on div "删除行 删除选定的行" at bounding box center [55, 92] width 59 height 9
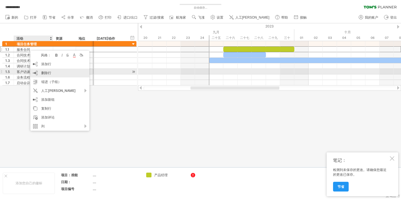
click at [48, 72] on font "删除行" at bounding box center [46, 73] width 10 height 4
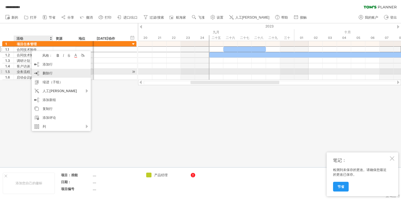
click at [49, 72] on font "删除行" at bounding box center [48, 73] width 10 height 4
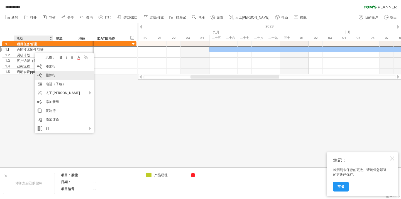
click at [57, 76] on div "删除行 删除选定的行" at bounding box center [64, 75] width 59 height 9
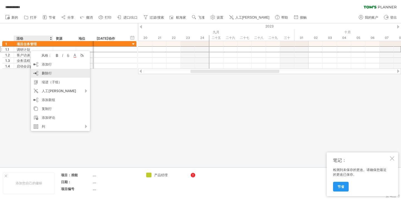
click at [52, 73] on div "删除行 删除选定的行" at bounding box center [60, 73] width 59 height 9
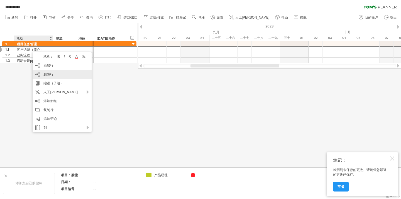
click at [52, 72] on div "删除行 删除选定的行" at bounding box center [62, 74] width 59 height 9
click at [52, 75] on div "删除行 删除选定的行" at bounding box center [60, 74] width 59 height 9
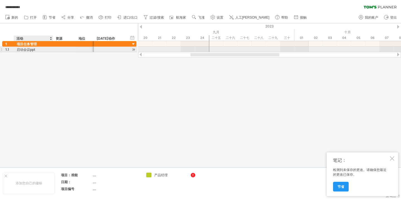
click at [28, 52] on div "1.1 ******* 启动会议ppt" at bounding box center [69, 50] width 134 height 6
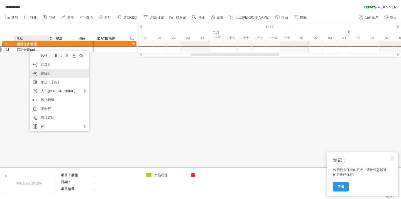
click at [47, 72] on font "删除行" at bounding box center [46, 73] width 10 height 4
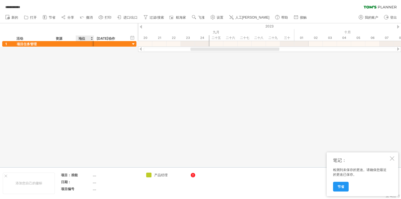
click at [110, 83] on div at bounding box center [200, 95] width 401 height 144
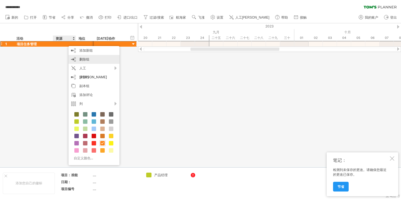
click at [82, 60] on font "删除组" at bounding box center [84, 59] width 10 height 4
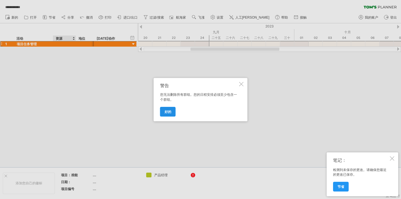
click at [161, 108] on link "好的" at bounding box center [168, 112] width 16 height 10
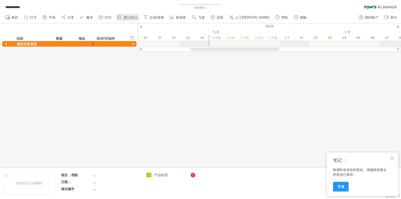
click at [131, 16] on font "进口/出口" at bounding box center [130, 18] width 14 height 4
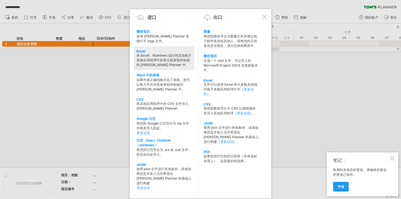
click at [170, 56] on font "将 Excel、Numbers 或任何其他电子表格应用程序中的单元格复制并粘贴到 [PERSON_NAME] Planner 中。" at bounding box center [163, 60] width 55 height 14
type textarea "**********"
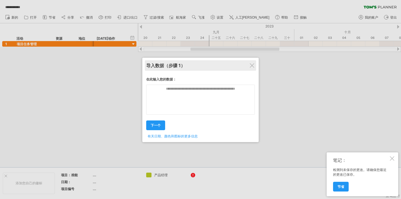
click at [254, 64] on div "导入数据 （步骤 1）" at bounding box center [200, 65] width 108 height 11
click at [211, 66] on div "导入数据 （步骤 1）" at bounding box center [200, 65] width 108 height 11
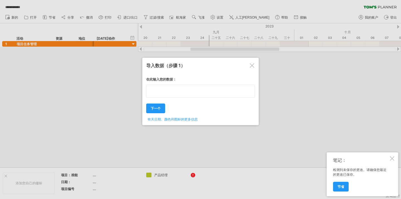
click at [175, 94] on textarea at bounding box center [200, 91] width 108 height 13
type textarea "**********"
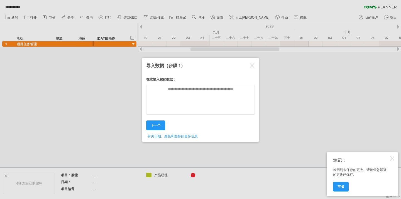
click at [160, 110] on div "在此输入您的数据： 您的数据： 周末 ' 星期一 星期二" at bounding box center [200, 106] width 108 height 66
click at [250, 66] on div at bounding box center [252, 65] width 4 height 4
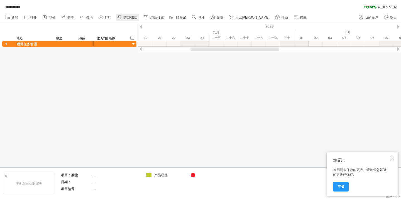
click at [129, 15] on link "进口/出口" at bounding box center [127, 17] width 23 height 7
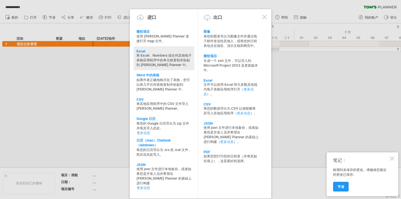
click at [156, 55] on font "将 Excel、Numbers 或任何其他电子表格应用程序中的单元格复制并粘贴到 [PERSON_NAME] Planner 中。" at bounding box center [163, 60] width 55 height 14
type textarea "**********"
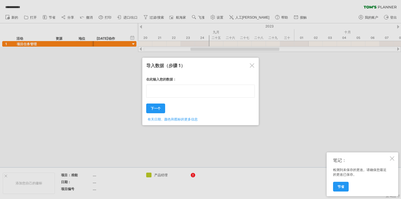
click at [163, 95] on textarea at bounding box center [200, 91] width 108 height 13
paste textarea "**********"
type textarea "**********"
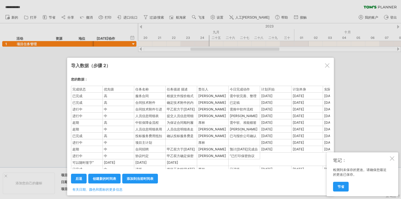
click at [110, 89] on font "优先级" at bounding box center [109, 89] width 10 height 4
click at [327, 65] on div at bounding box center [327, 65] width 4 height 4
